Goal: Task Accomplishment & Management: Manage account settings

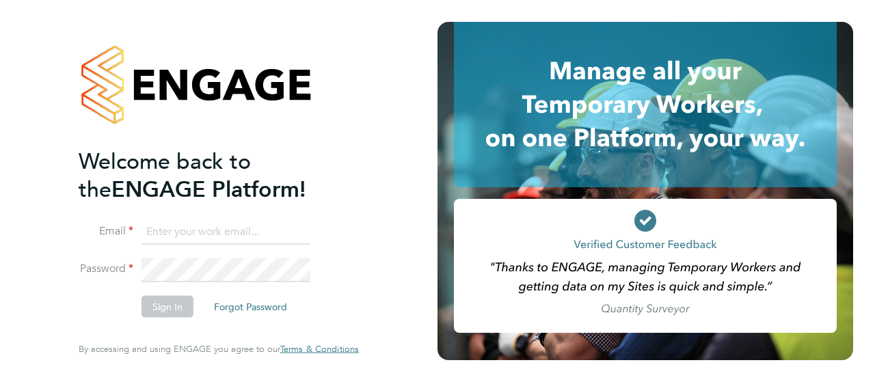
type input "grahamdraper.charlton@gmail.com"
click at [652, 225] on icon at bounding box center [646, 221] width 22 height 22
click at [181, 306] on button "Sign In" at bounding box center [168, 307] width 52 height 22
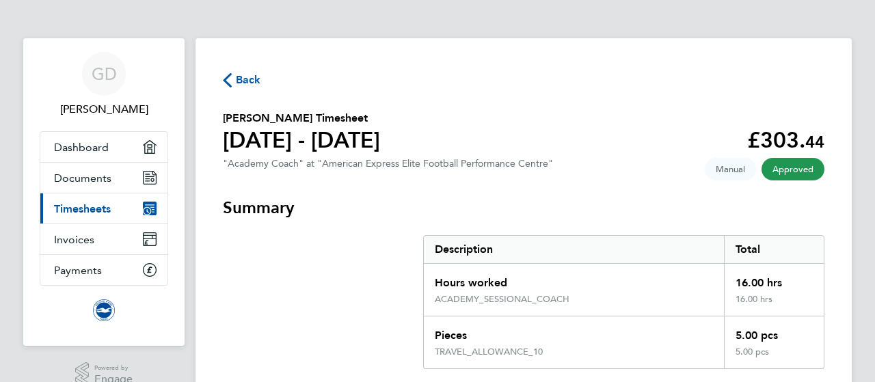
click at [254, 81] on span "Back" at bounding box center [248, 80] width 25 height 16
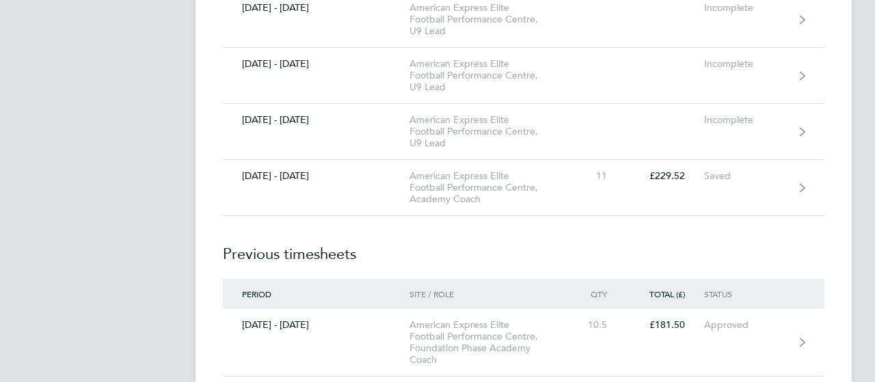
scroll to position [1338, 0]
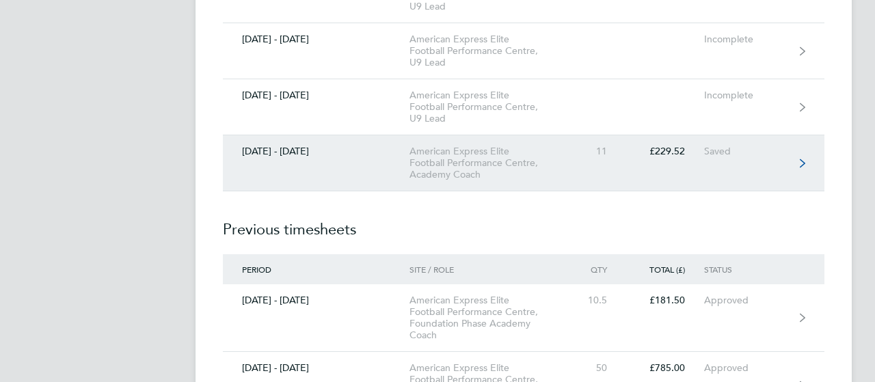
click at [373, 163] on link "[DATE] - [DATE] American Express Elite Football Performance Centre, Academy Coa…" at bounding box center [524, 163] width 602 height 56
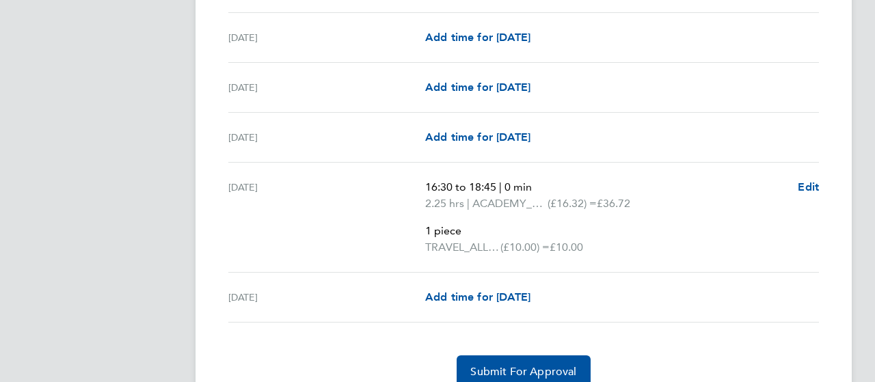
scroll to position [1973, 0]
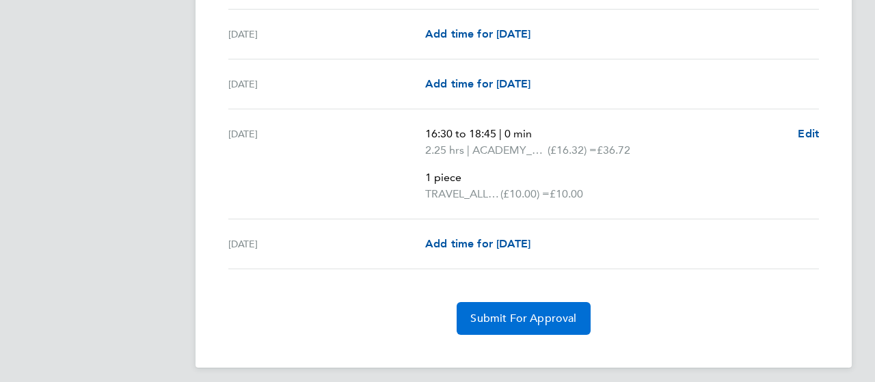
click at [494, 312] on span "Submit For Approval" at bounding box center [523, 319] width 106 height 14
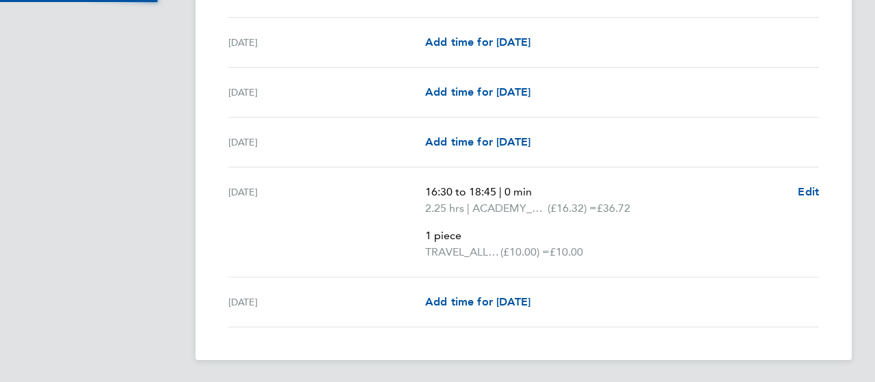
scroll to position [1908, 0]
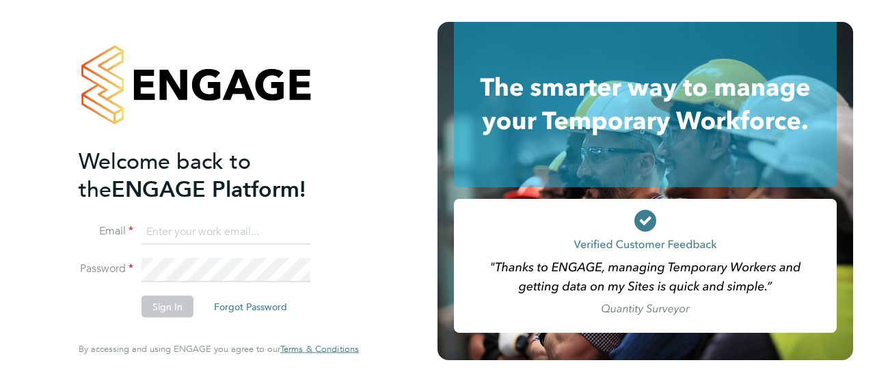
type input "grahamdraper.charlton@gmail.com"
click at [651, 224] on icon at bounding box center [646, 221] width 22 height 22
click at [162, 307] on button "Sign In" at bounding box center [168, 307] width 52 height 22
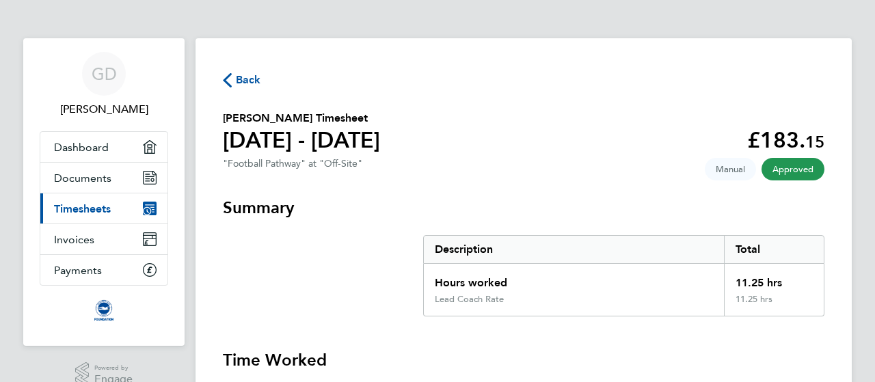
click at [247, 79] on span "Back" at bounding box center [248, 80] width 25 height 16
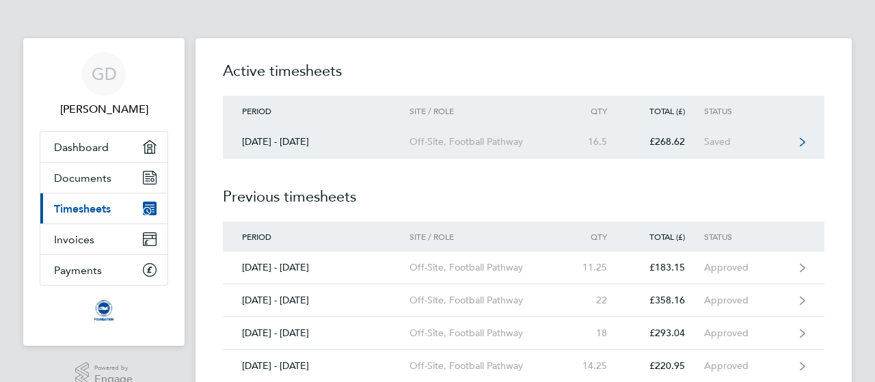
click at [373, 148] on link "[DATE] - [DATE] Off-Site, Football Pathway 16.5 £268.62 Saved" at bounding box center [524, 142] width 602 height 33
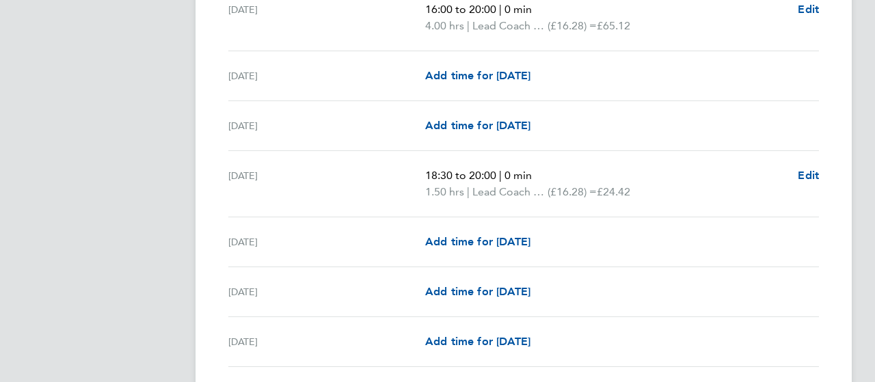
scroll to position [1672, 0]
